Goal: Task Accomplishment & Management: Manage account settings

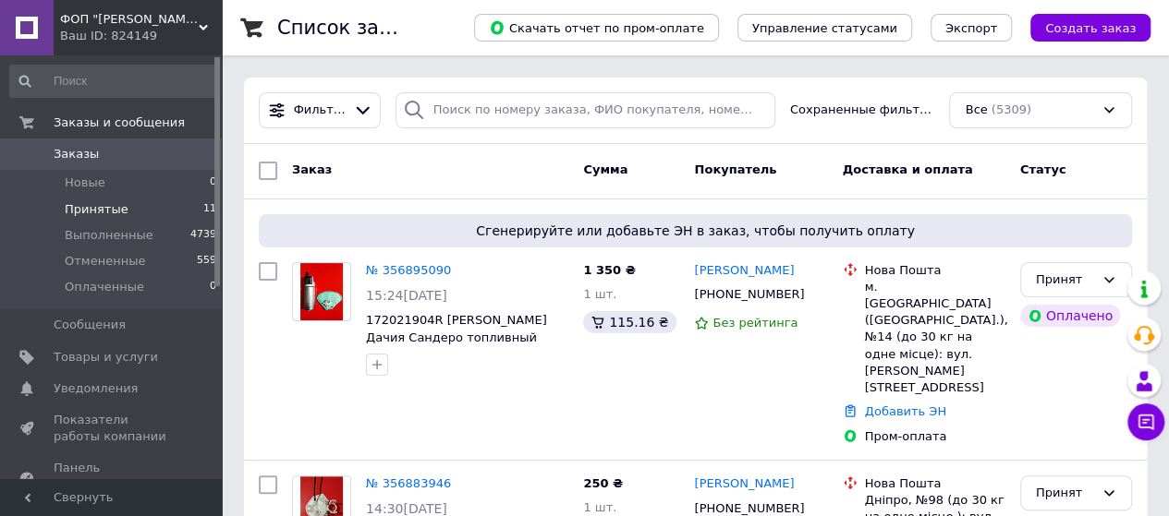
click at [90, 212] on span "Принятые" at bounding box center [97, 209] width 64 height 17
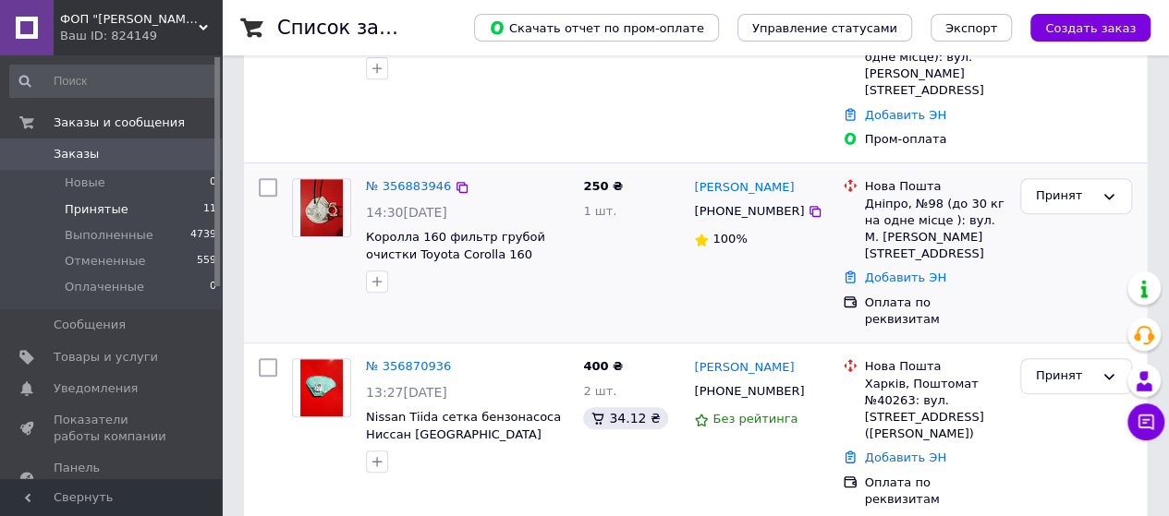
scroll to position [370, 0]
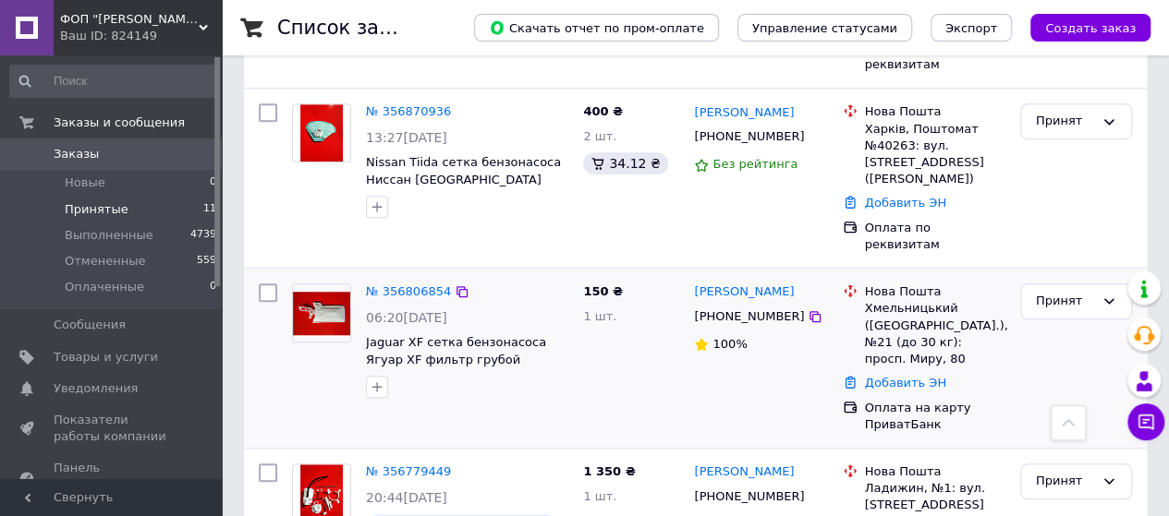
scroll to position [586, 0]
